Goal: Information Seeking & Learning: Understand process/instructions

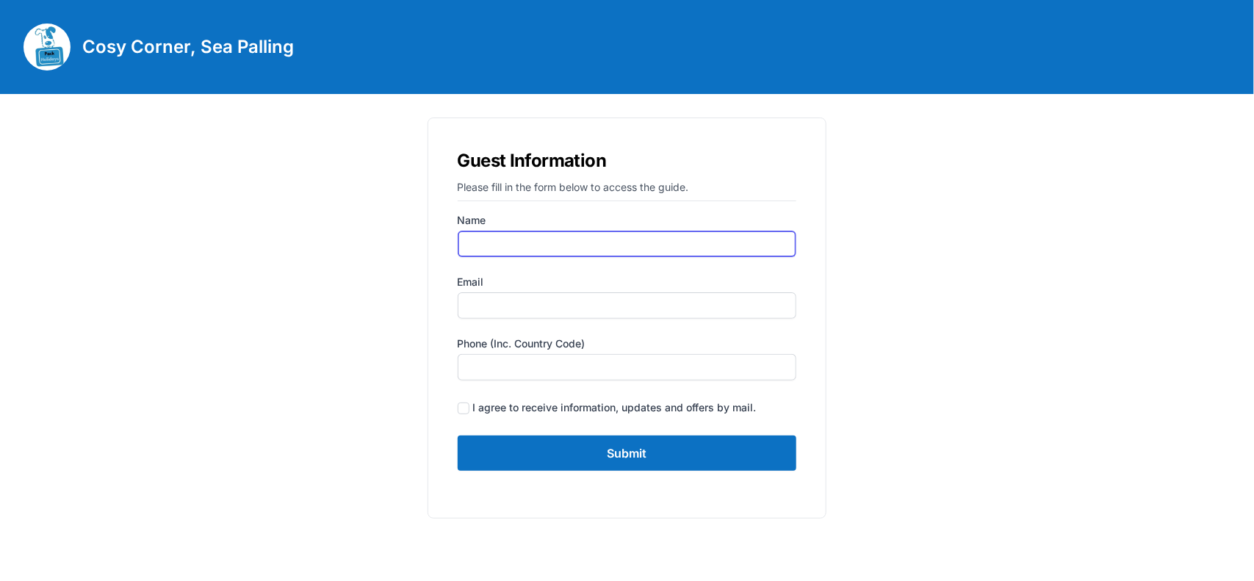
click at [527, 255] on input "Name" at bounding box center [627, 244] width 339 height 26
type input "[PERSON_NAME]"
type input "[PERSON_NAME][EMAIL_ADDRESS][DOMAIN_NAME]"
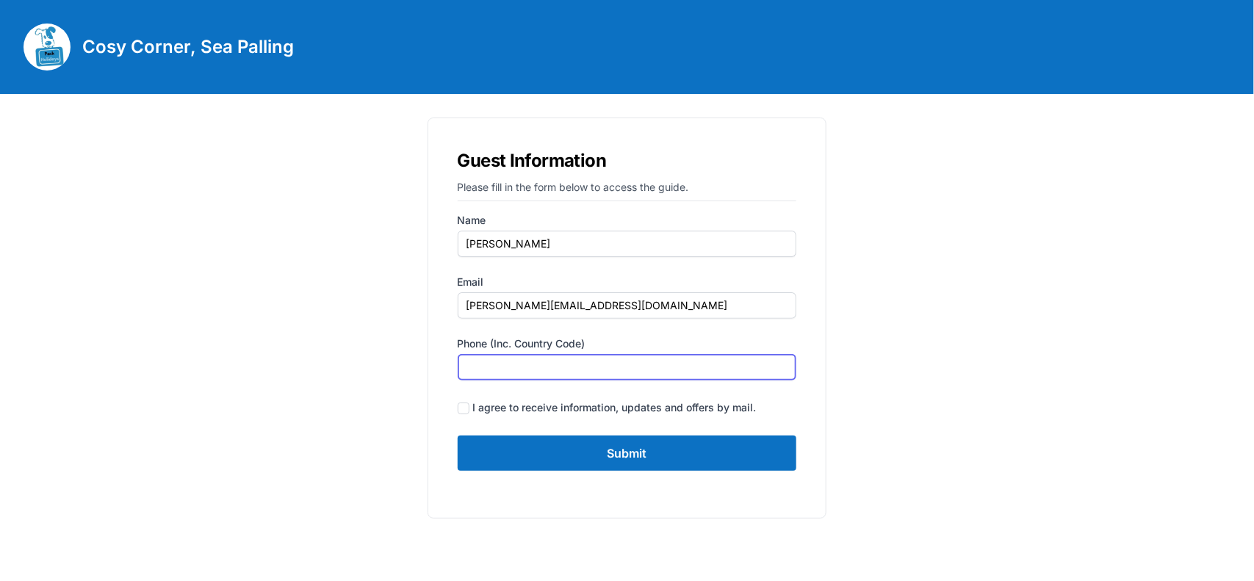
type input "07935375899"
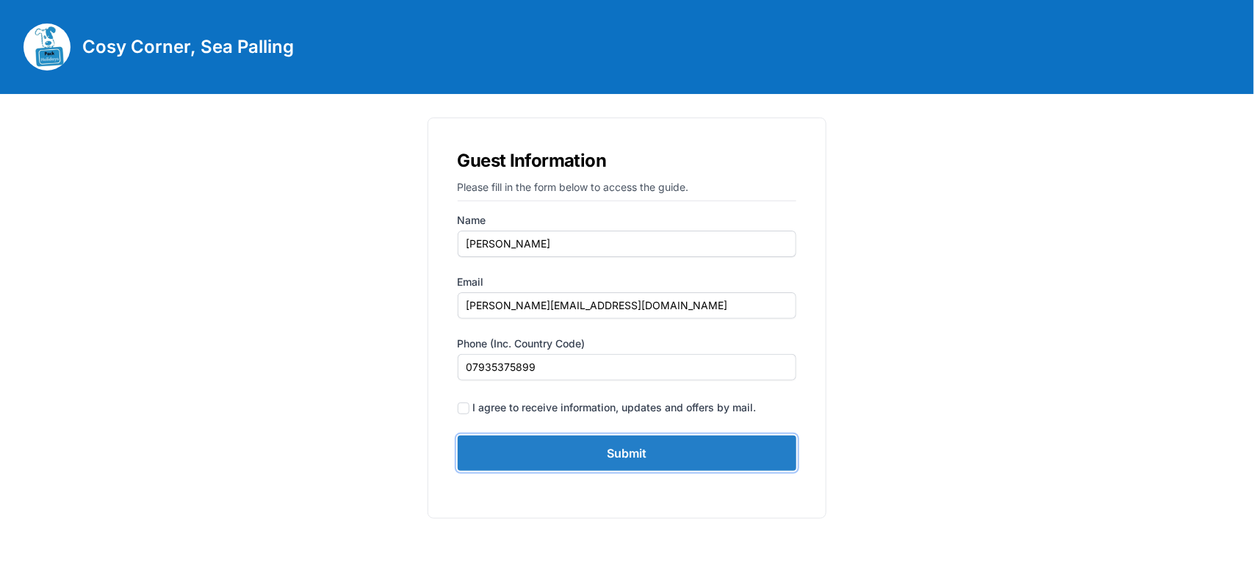
click at [583, 452] on input "Submit" at bounding box center [627, 453] width 339 height 35
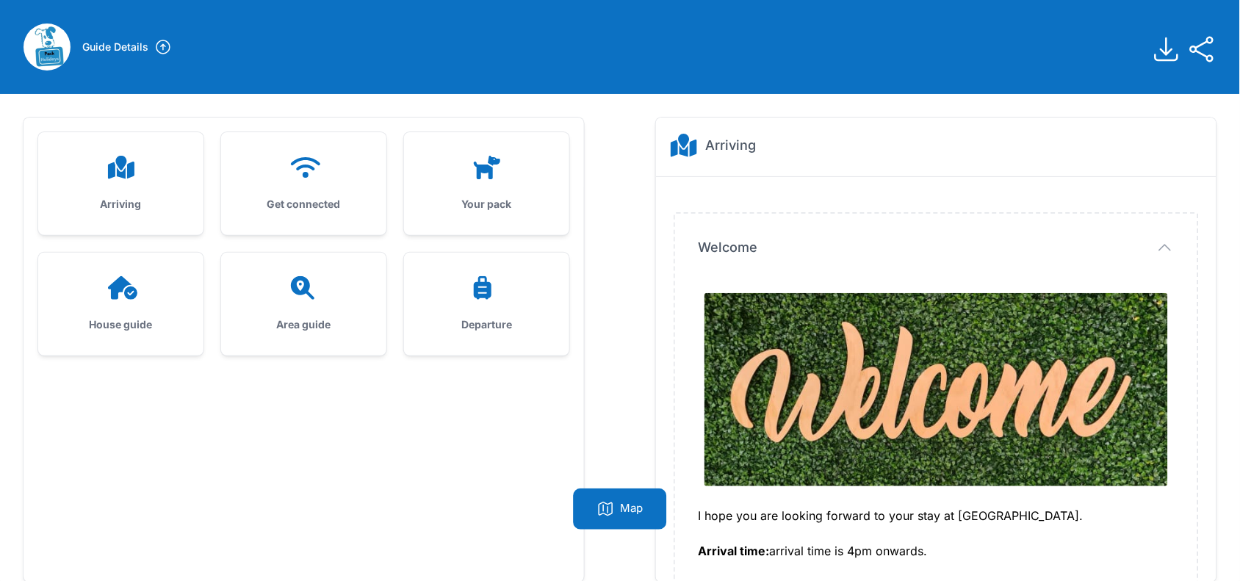
click at [134, 167] on icon at bounding box center [121, 168] width 35 height 24
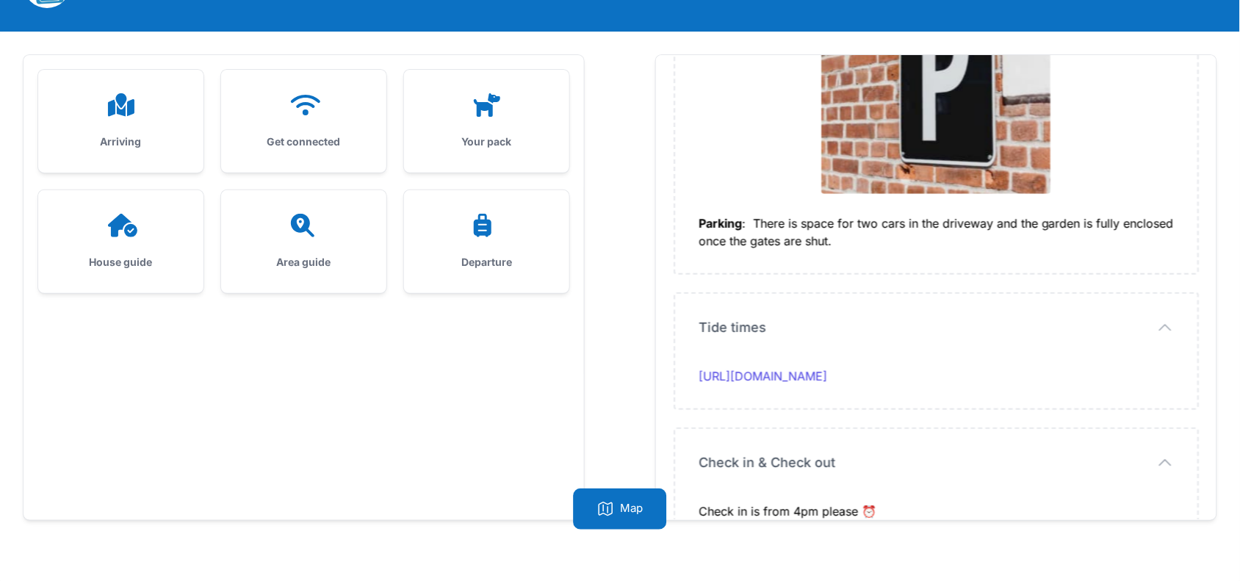
scroll to position [93, 0]
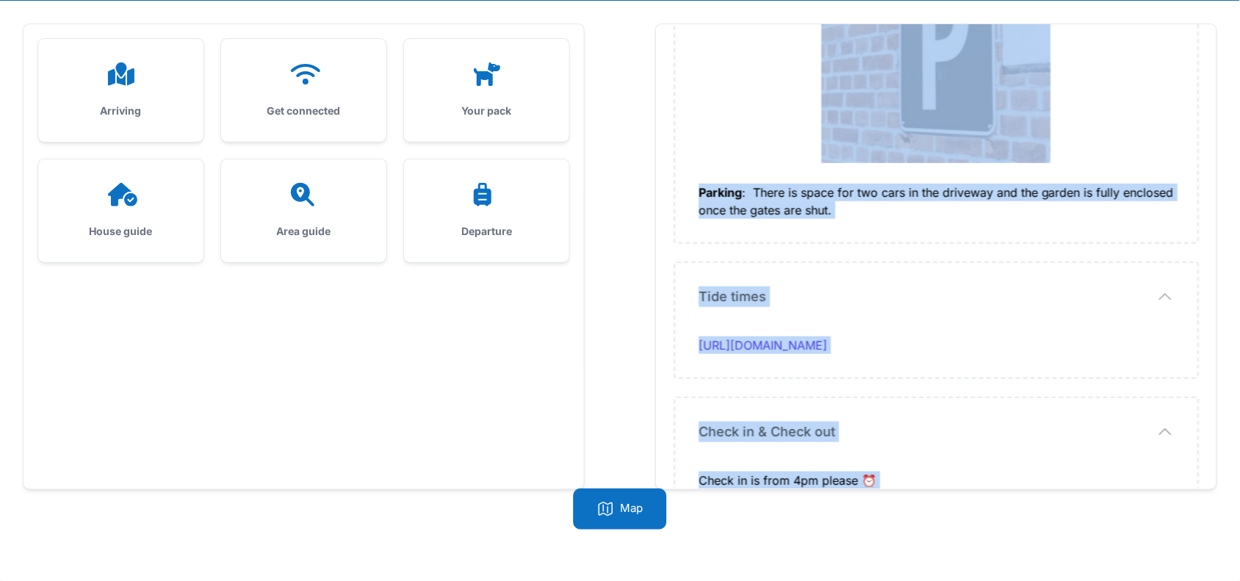
drag, startPoint x: 694, startPoint y: 140, endPoint x: 880, endPoint y: 445, distance: 356.5
copy div "I hope you are looking forward to your stay at [GEOGRAPHIC_DATA]. Arrival time:…"
click at [278, 81] on div at bounding box center [304, 74] width 118 height 24
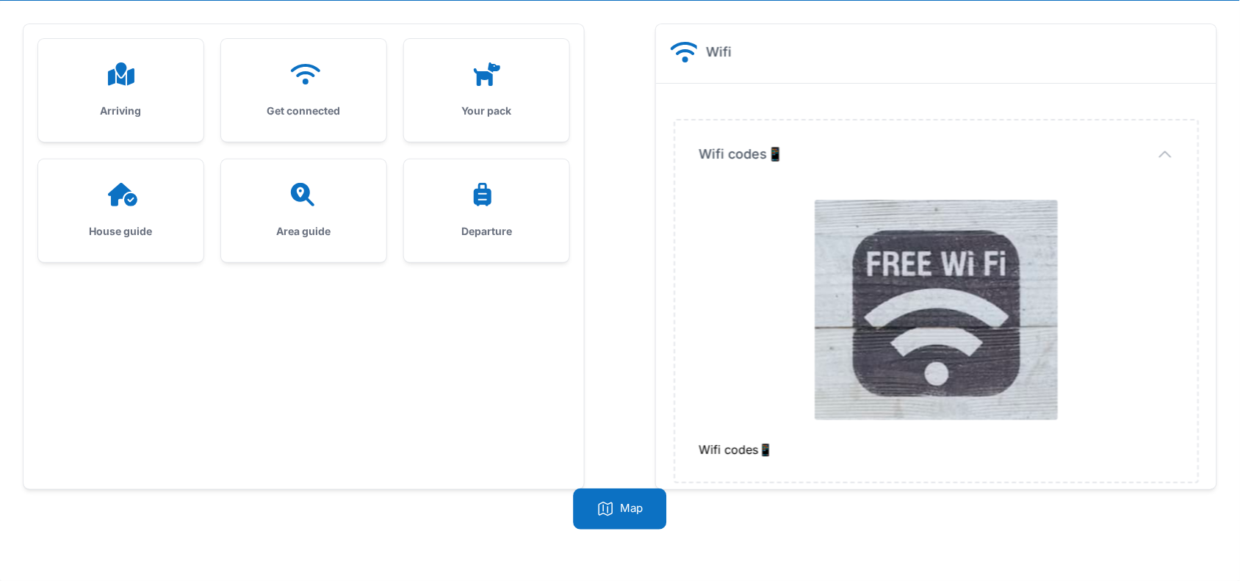
click at [273, 79] on div at bounding box center [304, 74] width 118 height 24
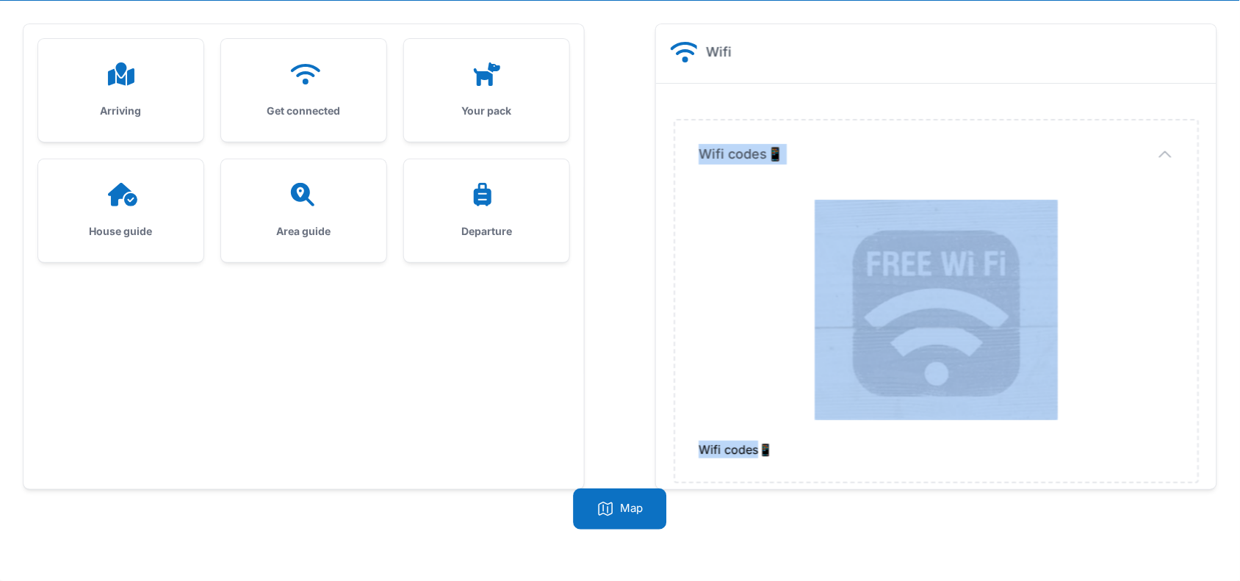
scroll to position [11, 0]
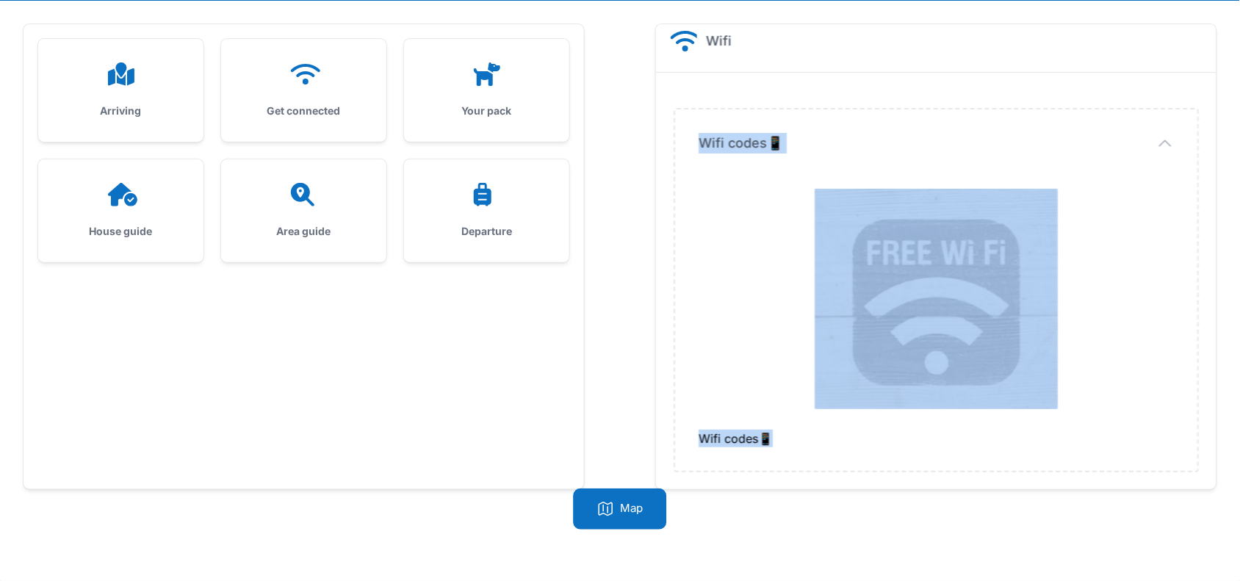
drag, startPoint x: 685, startPoint y: 140, endPoint x: 1048, endPoint y: 34, distance: 378.8
click at [967, 470] on dl "Wifi codes📱 Wifi codes📱 Wifi codes📱" at bounding box center [936, 290] width 525 height 364
click at [758, 285] on div at bounding box center [936, 299] width 475 height 232
drag, startPoint x: 697, startPoint y: 134, endPoint x: 1069, endPoint y: 406, distance: 461.6
click at [1069, 406] on div "Wifi codes📱 Wifi codes📱 Wifi codes📱" at bounding box center [936, 289] width 522 height 361
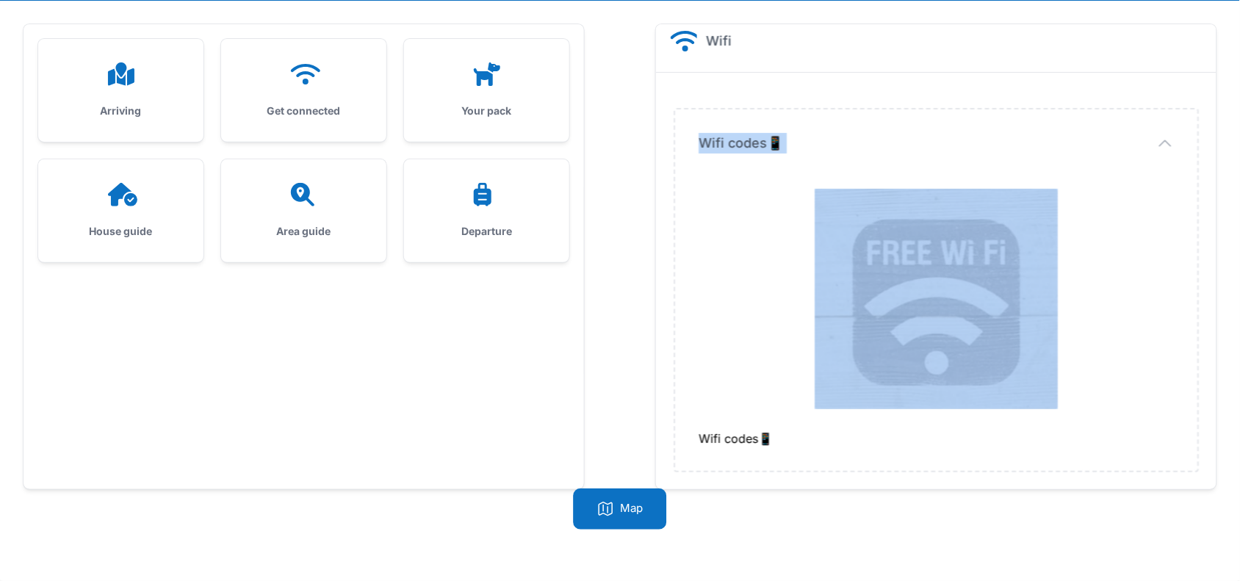
copy div "Wifi codes📱"
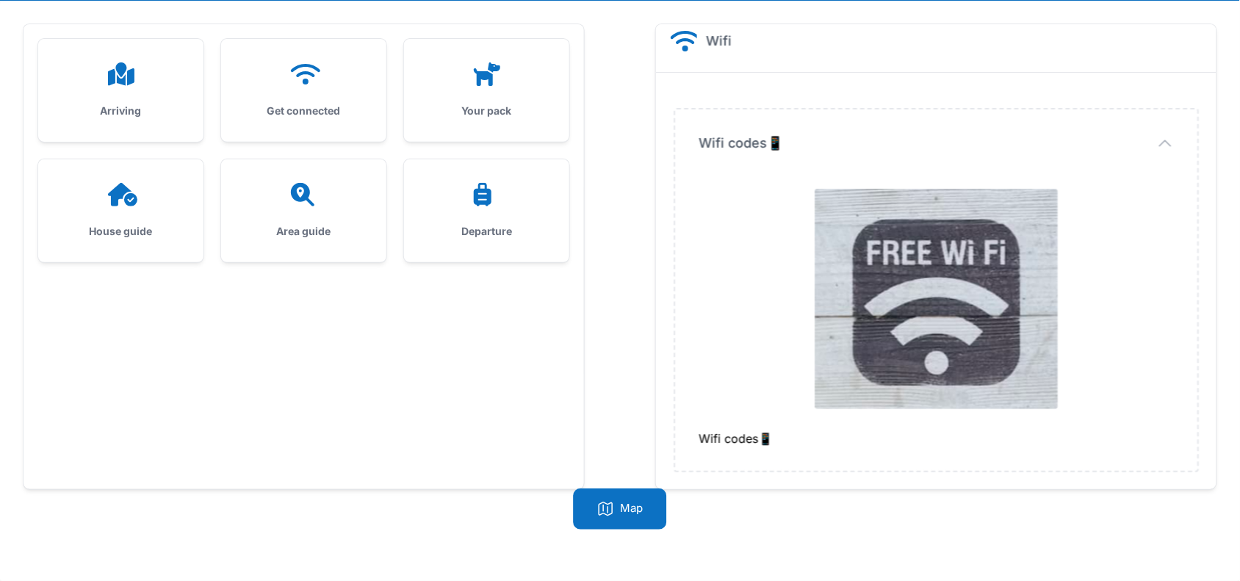
click at [320, 373] on div "Arriving Get connected Your pack House guide Area guide" at bounding box center [304, 256] width 561 height 465
click at [138, 173] on div "House guide" at bounding box center [120, 210] width 165 height 103
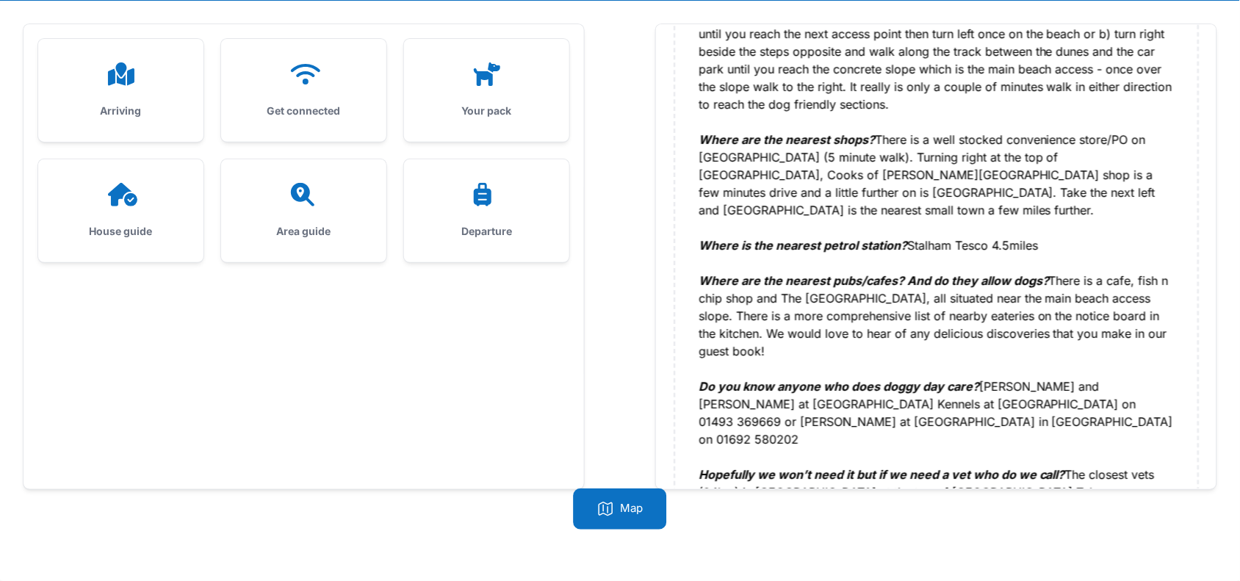
scroll to position [1738, 0]
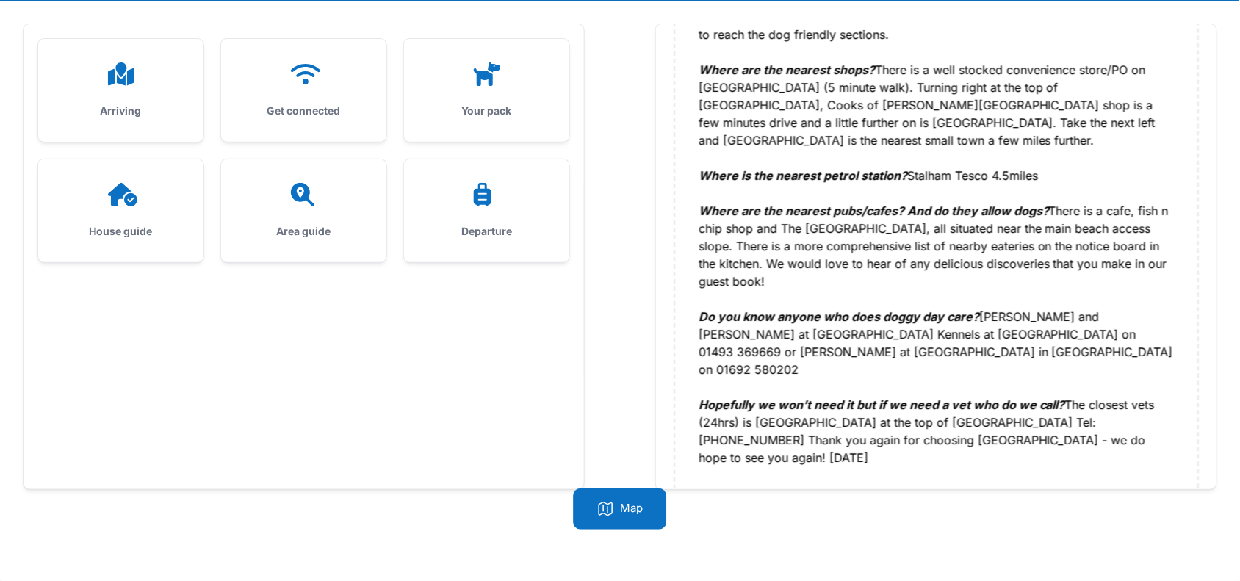
drag, startPoint x: 700, startPoint y: 201, endPoint x: 831, endPoint y: 422, distance: 257.6
copy div "WELCOME TO COSY CORNER FIRE SAFETY Please familiarise yourselves with the fire …"
click at [487, 72] on icon at bounding box center [487, 74] width 26 height 24
